Goal: Find specific page/section: Find specific page/section

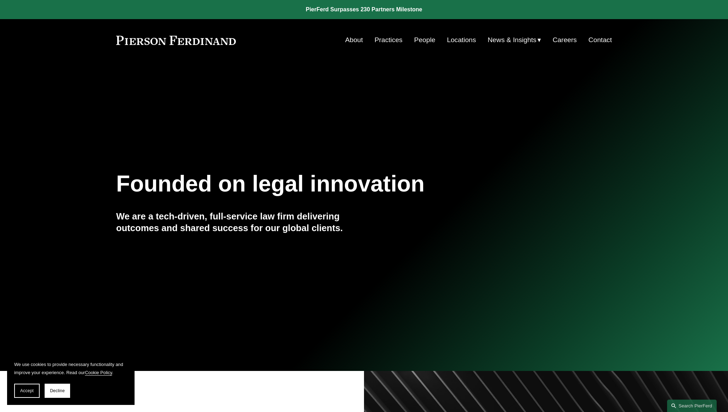
click at [353, 43] on link "About" at bounding box center [354, 39] width 18 height 13
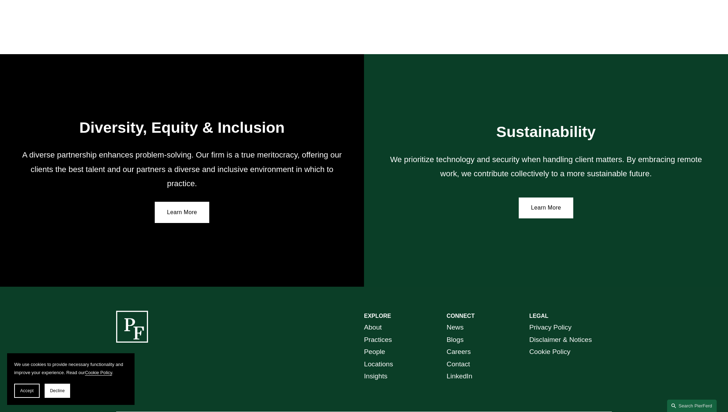
scroll to position [1244, 0]
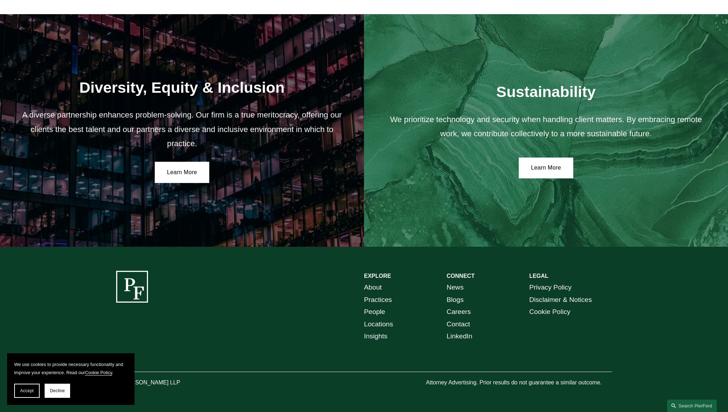
click at [379, 323] on link "Locations" at bounding box center [378, 324] width 29 height 12
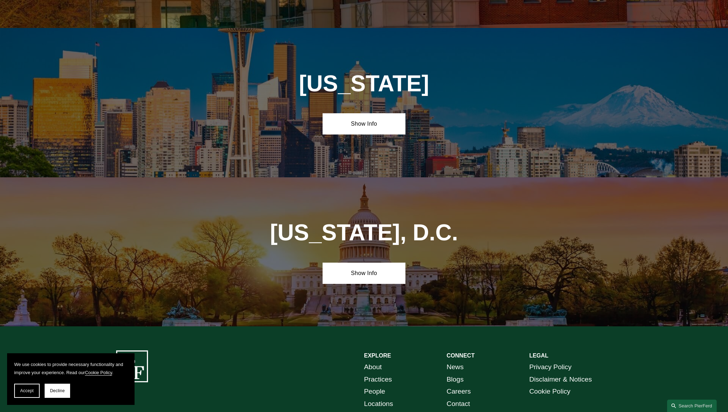
scroll to position [2938, 0]
drag, startPoint x: 179, startPoint y: 387, endPoint x: 172, endPoint y: 393, distance: 9.0
click at [173, 392] on div "EXPLORE CONNECT About Practices People Locations Insights News Blogs Careers Co…" at bounding box center [364, 409] width 728 height 165
